Goal: Information Seeking & Learning: Learn about a topic

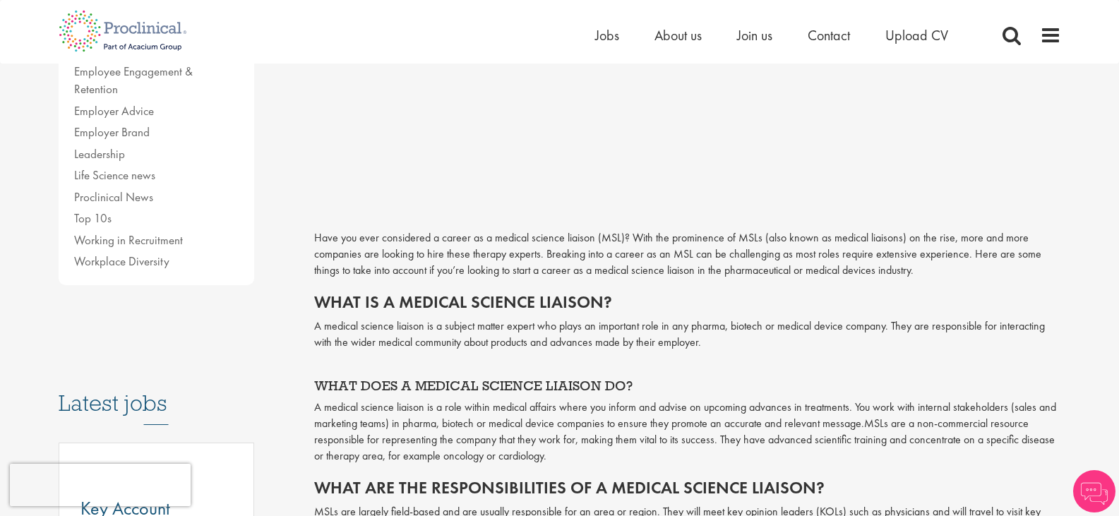
scroll to position [422, 0]
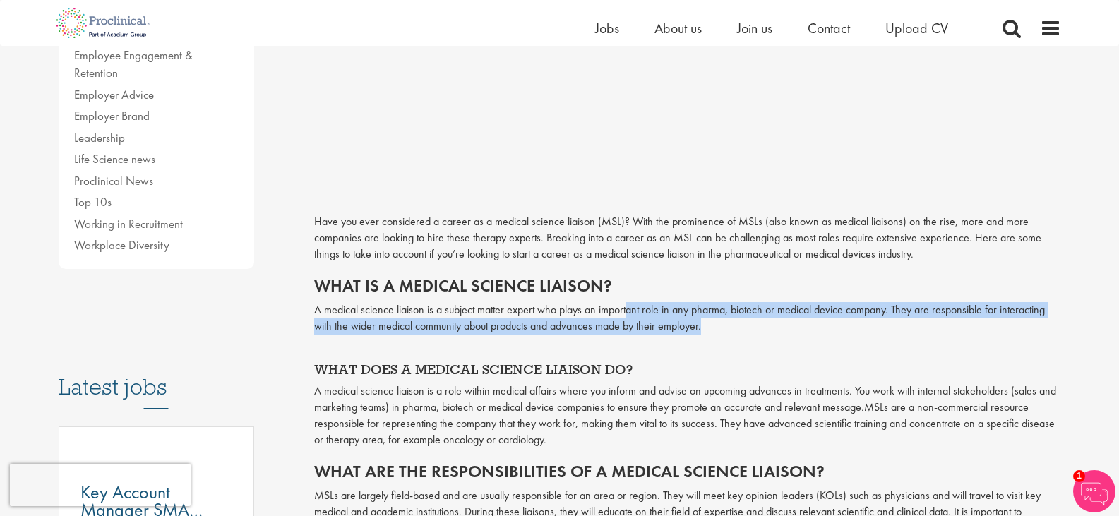
drag, startPoint x: 630, startPoint y: 318, endPoint x: 930, endPoint y: 342, distance: 301.0
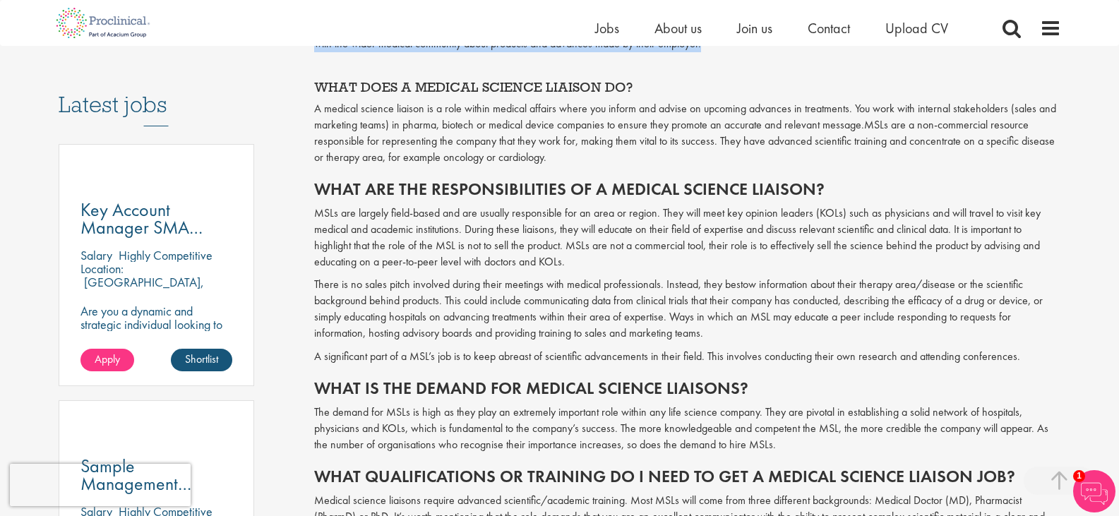
scroll to position [775, 0]
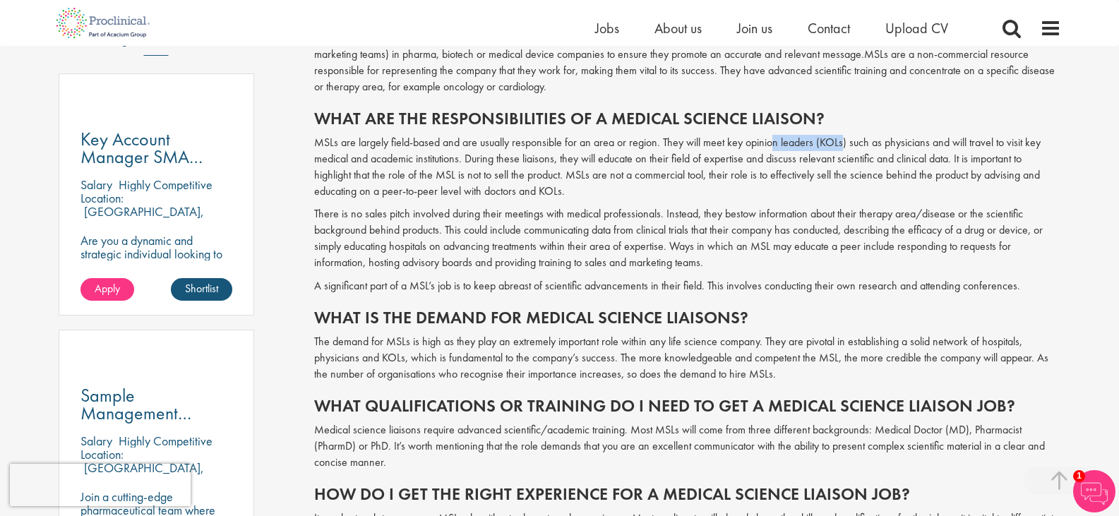
drag, startPoint x: 772, startPoint y: 146, endPoint x: 839, endPoint y: 141, distance: 68.0
click at [839, 141] on p "MSLs are largely field-based and are usually responsible for an area or region.…" at bounding box center [687, 167] width 747 height 64
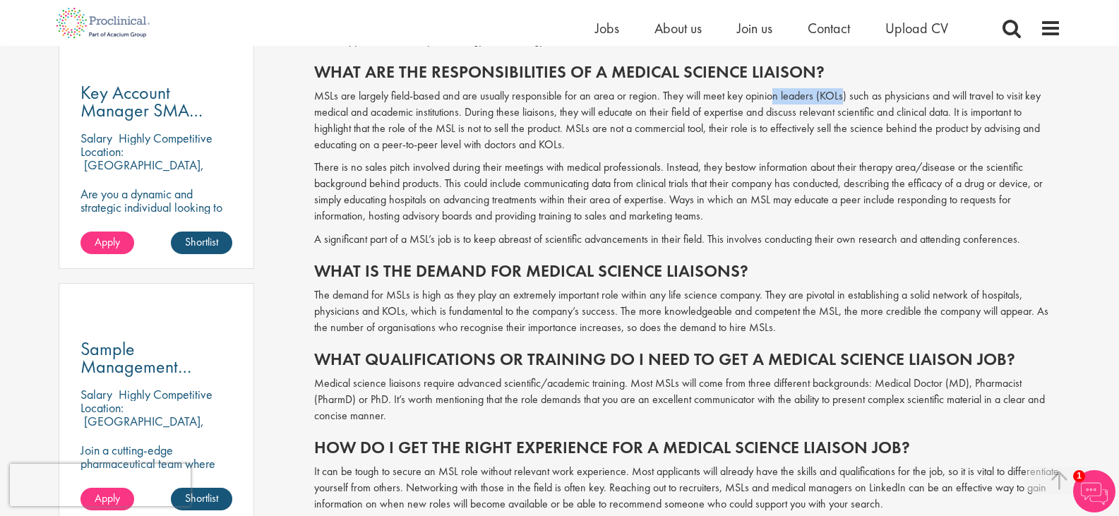
scroll to position [846, 0]
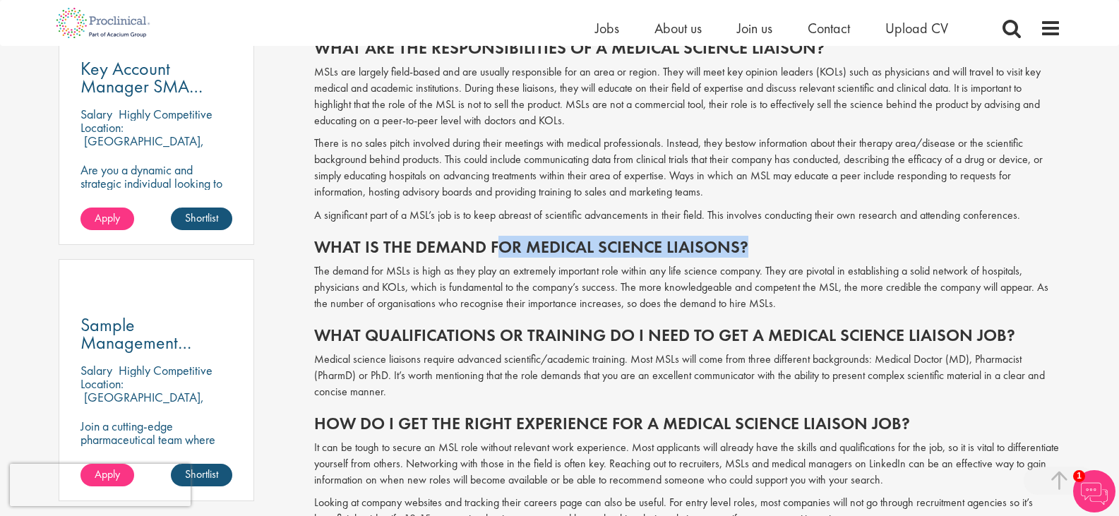
drag, startPoint x: 495, startPoint y: 253, endPoint x: 758, endPoint y: 248, distance: 263.4
click at [758, 248] on h2 "What is the demand for medical science liaisons?" at bounding box center [687, 247] width 747 height 18
click at [619, 261] on span "Have you ever considered a career as a medical science liaison (MSL)? With the …" at bounding box center [687, 395] width 747 height 1211
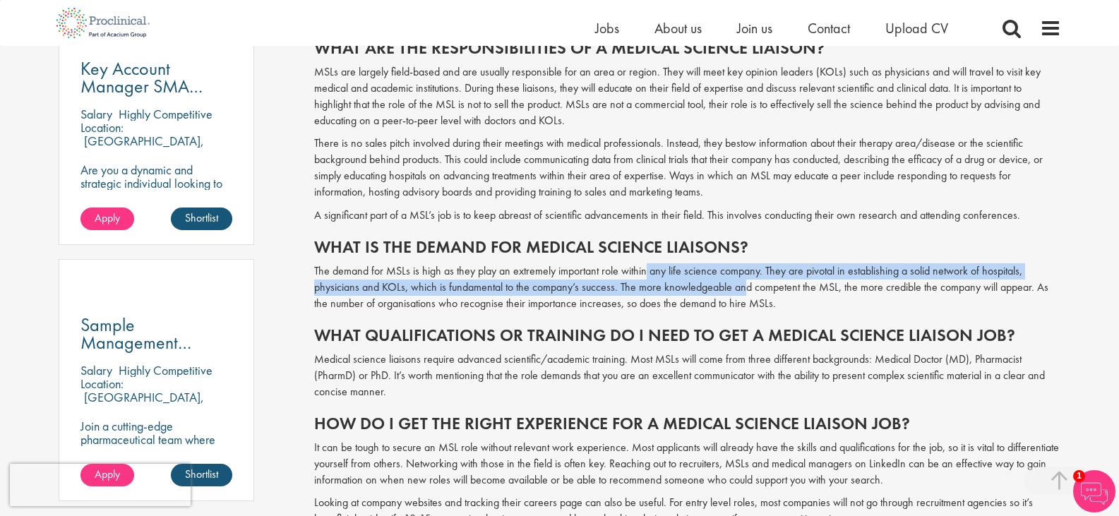
drag, startPoint x: 645, startPoint y: 279, endPoint x: 743, endPoint y: 295, distance: 99.5
click at [743, 295] on p "The demand for MSLs is high as they play an extremely important role within any…" at bounding box center [687, 287] width 747 height 49
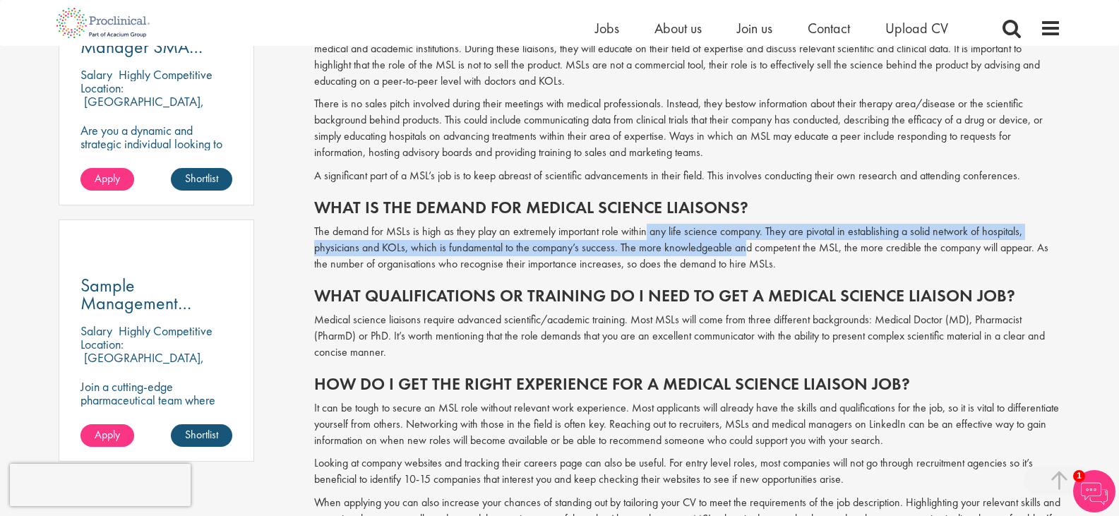
scroll to position [916, 0]
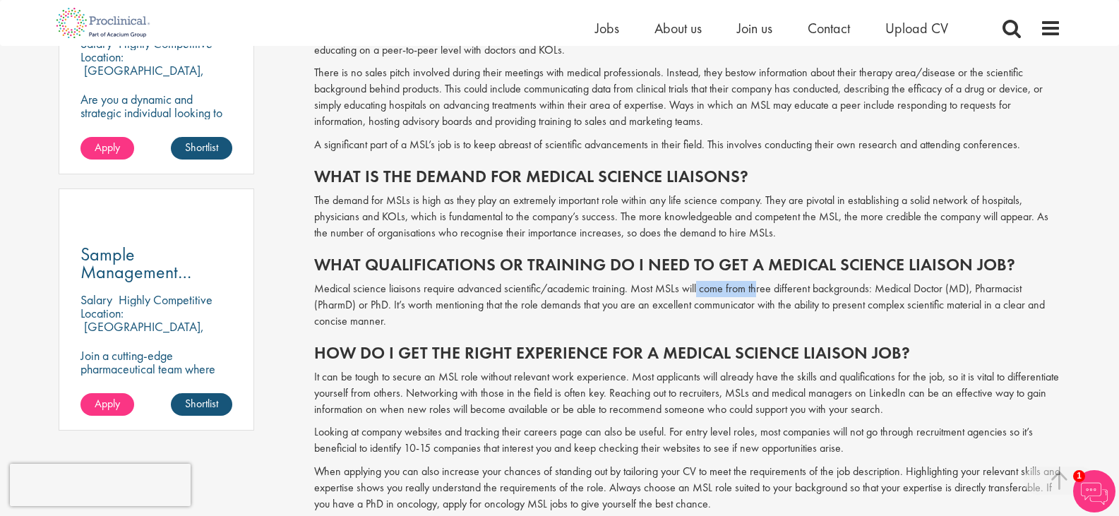
drag, startPoint x: 696, startPoint y: 276, endPoint x: 756, endPoint y: 276, distance: 60.0
click at [756, 276] on span "Have you ever considered a career as a medical science liaison (MSL)? With the …" at bounding box center [687, 325] width 747 height 1211
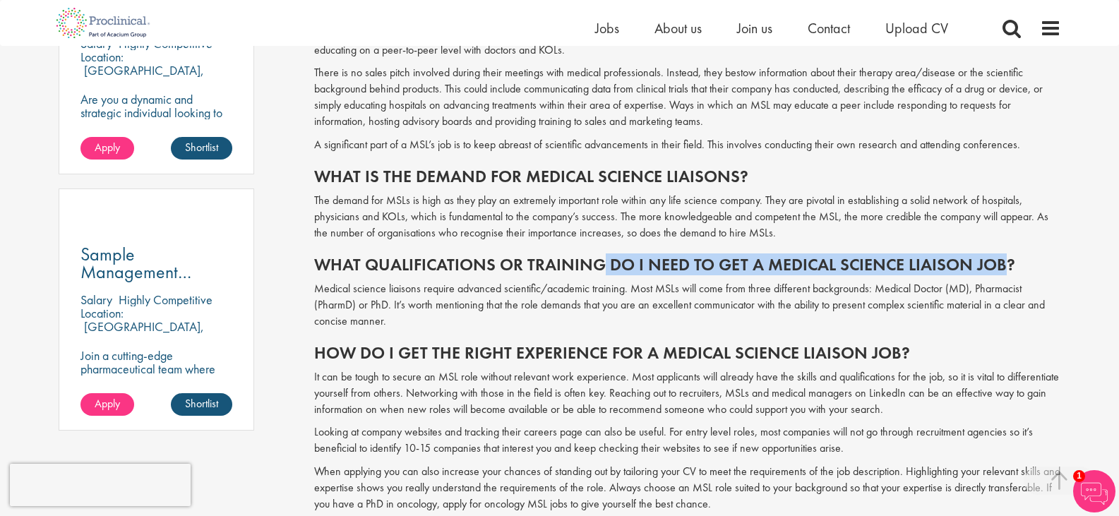
drag, startPoint x: 604, startPoint y: 263, endPoint x: 1002, endPoint y: 266, distance: 398.2
click at [1002, 266] on h2 "What qualifications or training do I need to get a medical science liaison job?" at bounding box center [687, 265] width 747 height 18
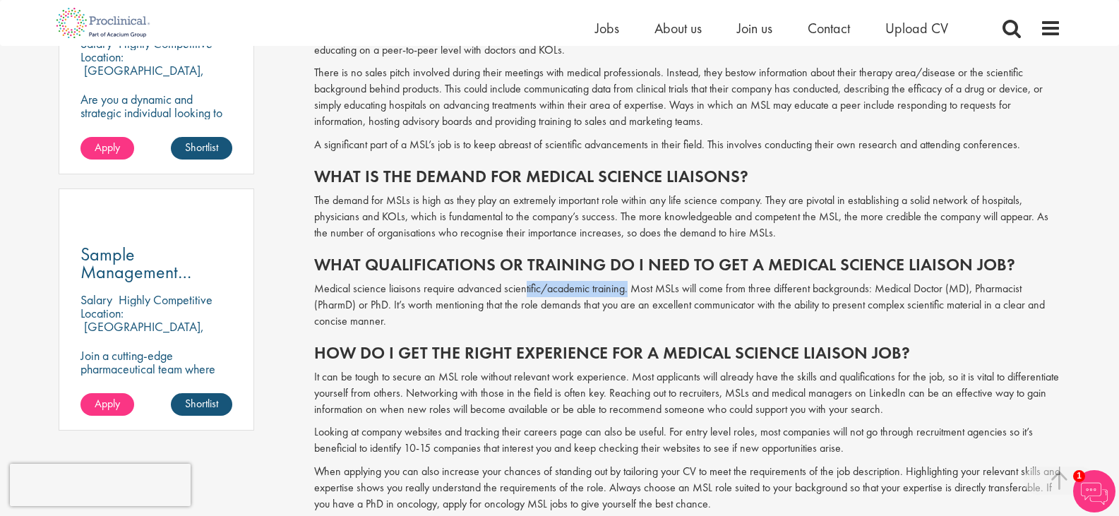
drag, startPoint x: 525, startPoint y: 293, endPoint x: 629, endPoint y: 292, distance: 104.5
click at [629, 293] on p "Medical science liaisons require advanced scientific/academic training. Most MS…" at bounding box center [687, 305] width 747 height 49
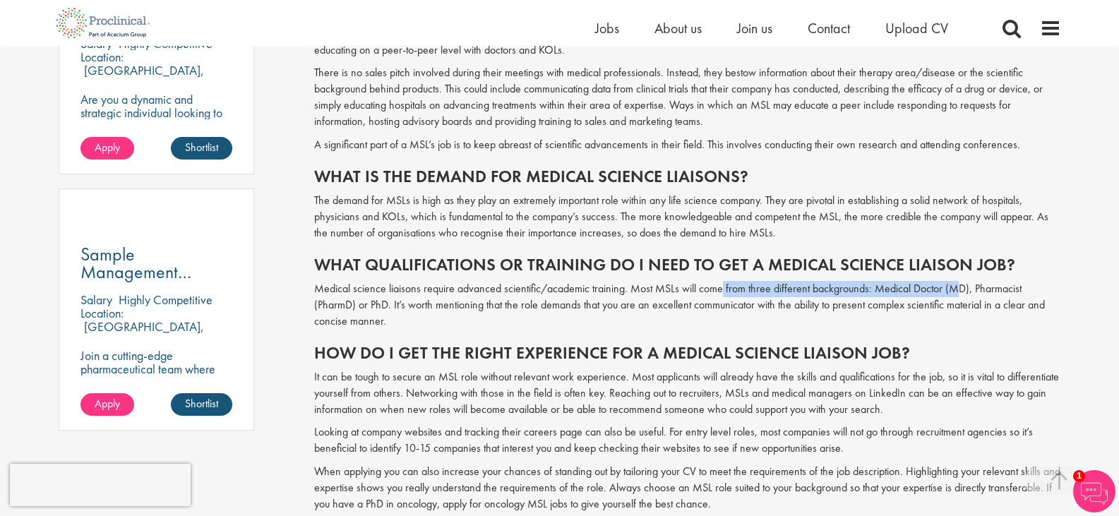
drag, startPoint x: 721, startPoint y: 296, endPoint x: 955, endPoint y: 288, distance: 233.8
click at [955, 288] on p "Medical science liaisons require advanced scientific/academic training. Most MS…" at bounding box center [687, 305] width 747 height 49
click at [738, 331] on span "Have you ever considered a career as a medical science liaison (MSL)? With the …" at bounding box center [687, 325] width 747 height 1211
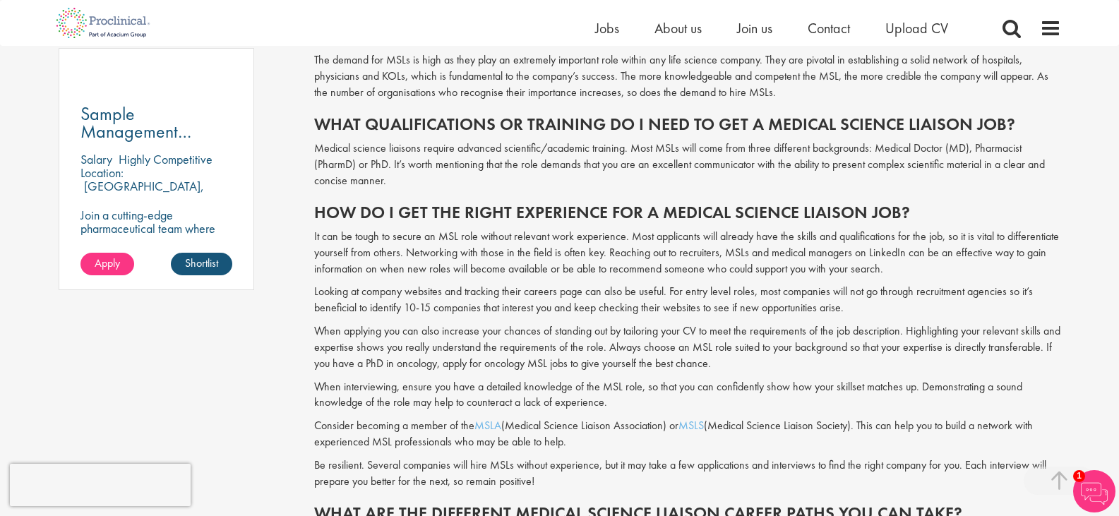
scroll to position [1058, 0]
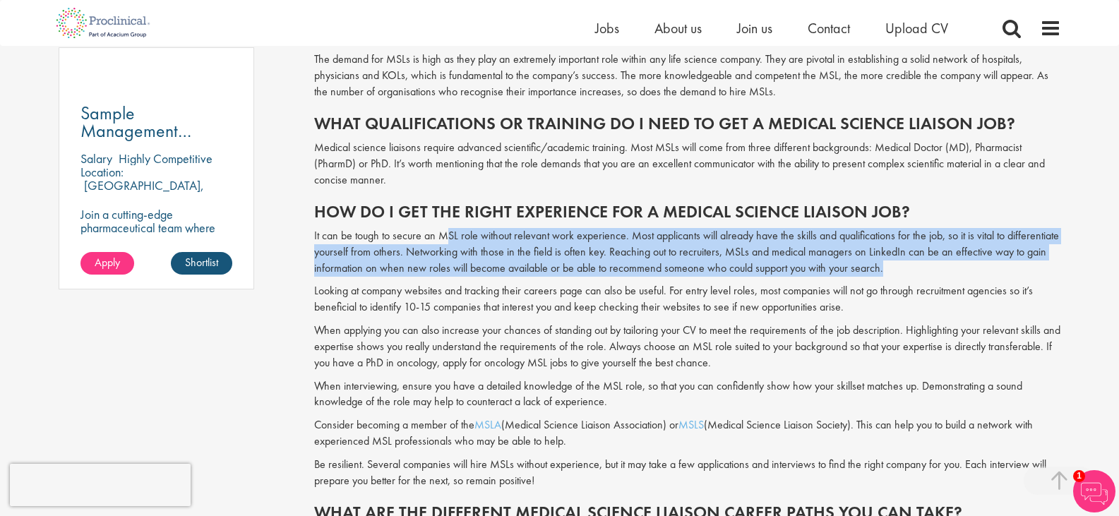
drag, startPoint x: 445, startPoint y: 237, endPoint x: 1026, endPoint y: 267, distance: 581.8
click at [1026, 267] on p "It can be tough to secure an MSL role without relevant work experience. Most ap…" at bounding box center [687, 252] width 747 height 49
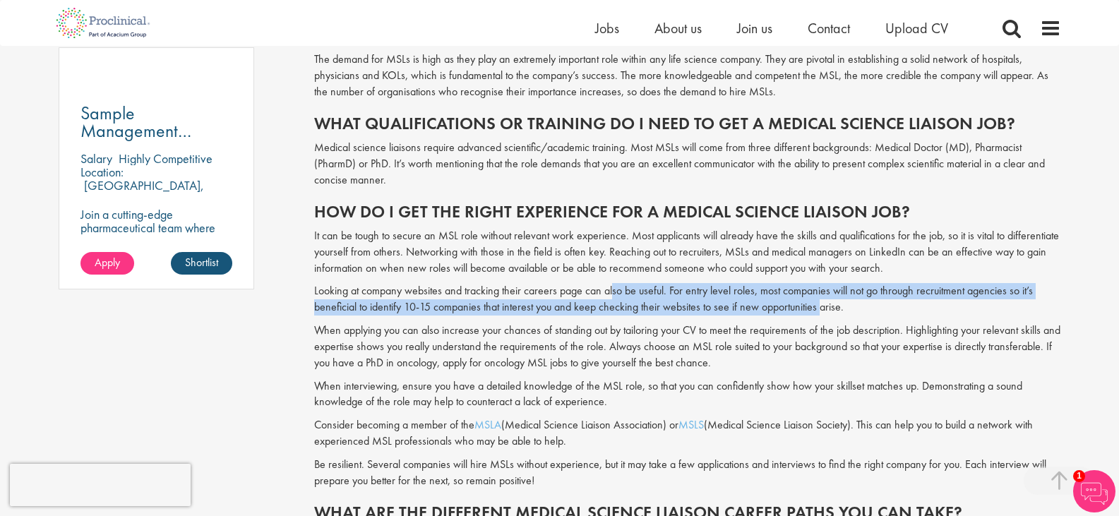
drag, startPoint x: 613, startPoint y: 293, endPoint x: 820, endPoint y: 304, distance: 207.2
click at [820, 304] on p "Looking at company websites and tracking their careers page can also be useful.…" at bounding box center [687, 299] width 747 height 32
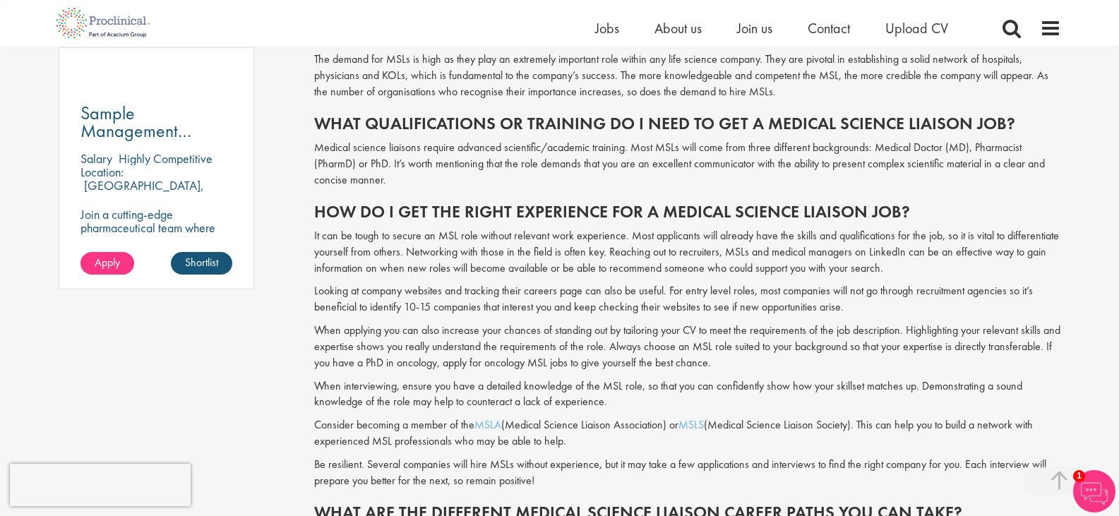
click at [849, 306] on p "Looking at company websites and tracking their careers page can also be useful.…" at bounding box center [687, 299] width 747 height 32
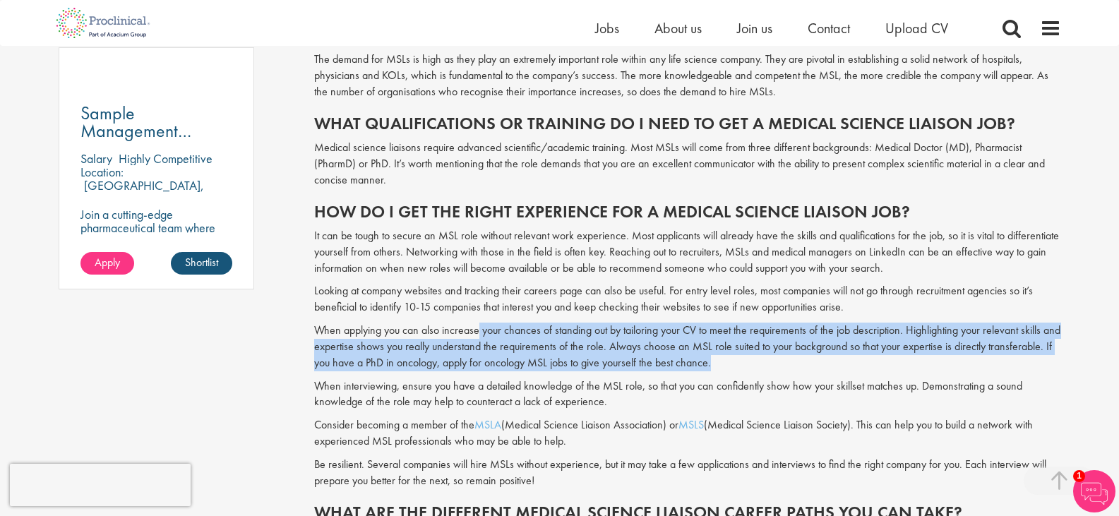
drag, startPoint x: 479, startPoint y: 328, endPoint x: 1025, endPoint y: 364, distance: 547.6
click at [1025, 364] on p "When applying you can also increase your chances of standing out by tailoring y…" at bounding box center [687, 347] width 747 height 49
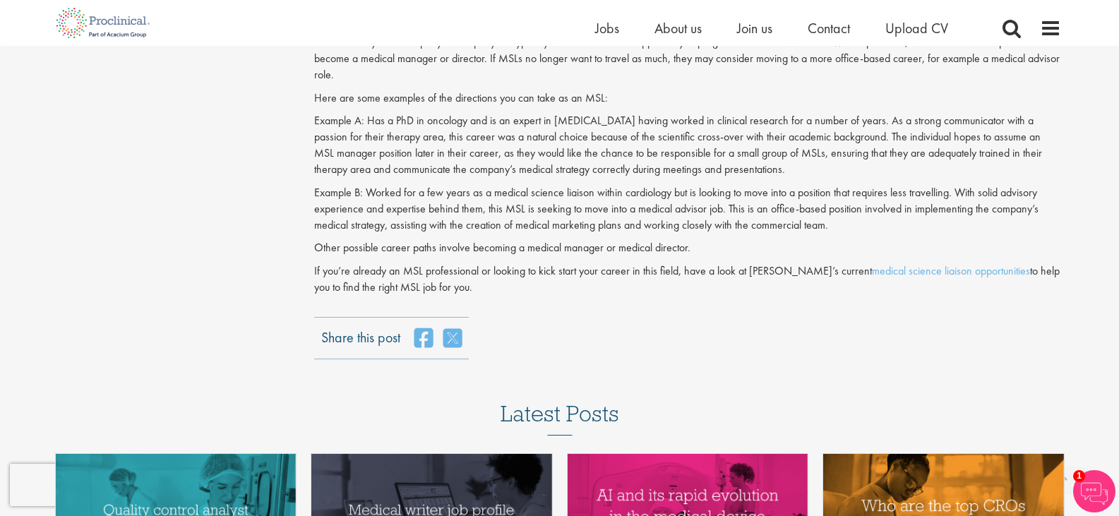
scroll to position [1834, 0]
